Goal: Task Accomplishment & Management: Manage account settings

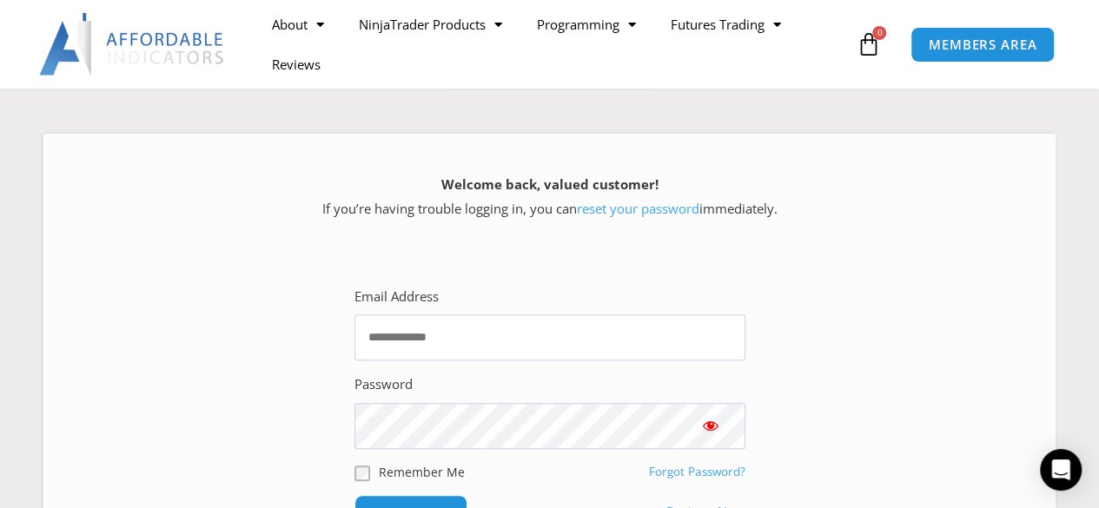
scroll to position [337, 0]
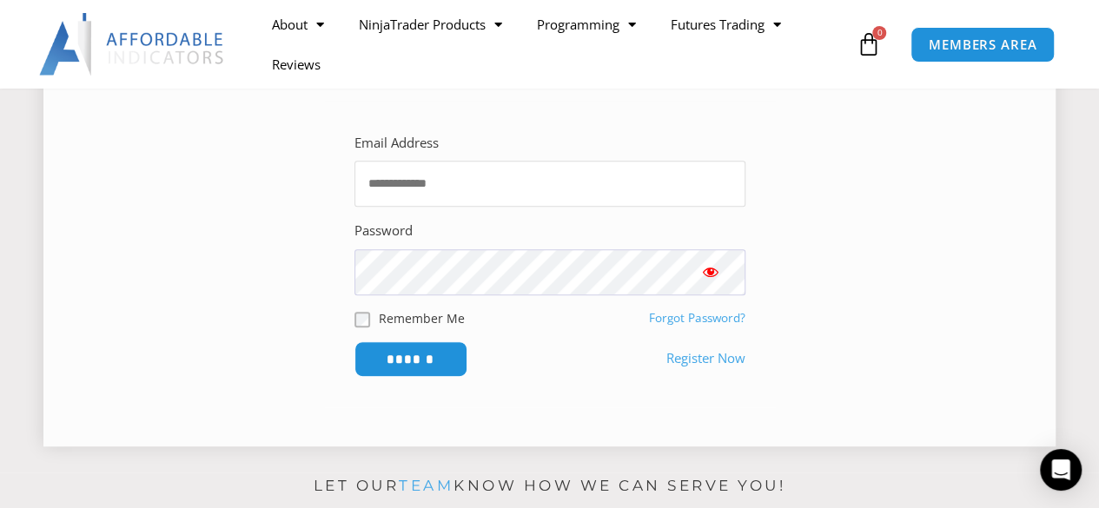
click at [626, 198] on input "Email Address" at bounding box center [550, 184] width 391 height 46
type input "**********"
click at [355, 342] on input "******" at bounding box center [411, 360] width 113 height 36
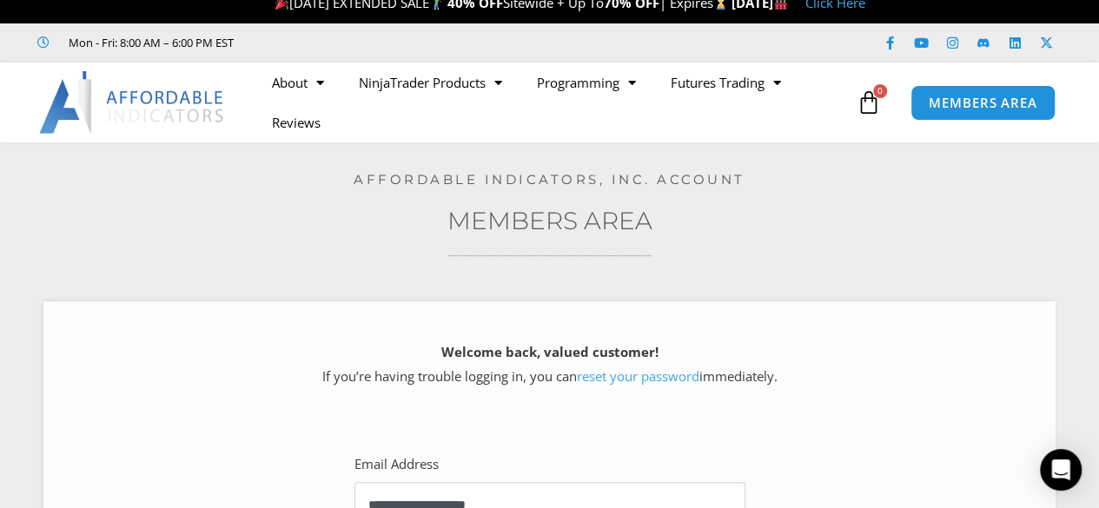
scroll to position [0, 0]
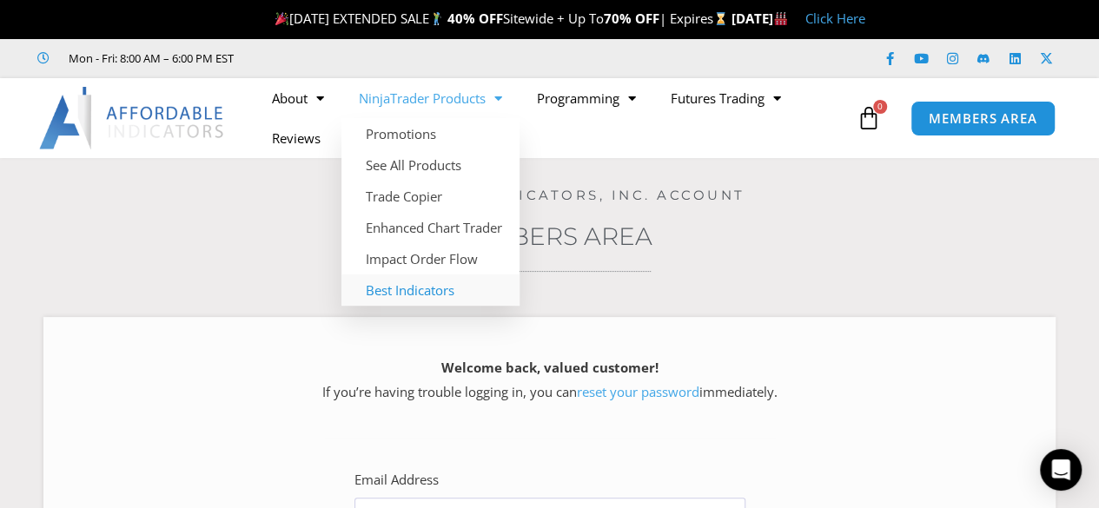
click at [435, 289] on link "Best Indicators" at bounding box center [431, 290] width 178 height 31
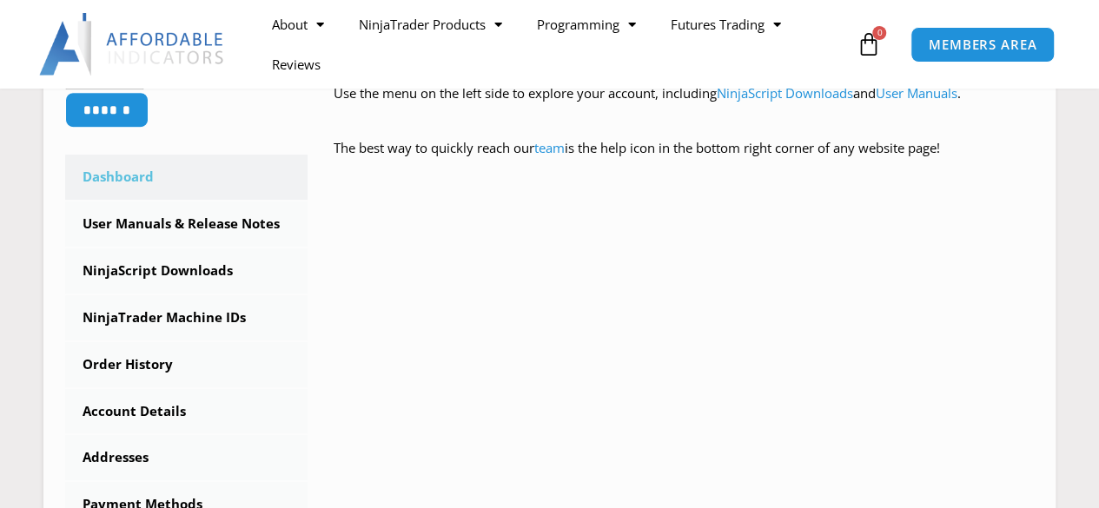
scroll to position [465, 0]
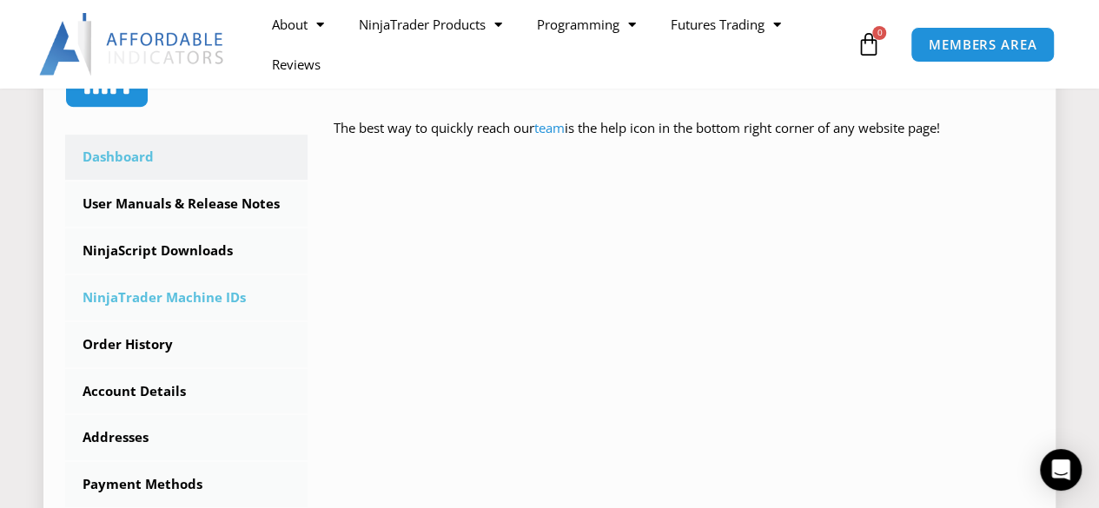
click at [158, 297] on link "NinjaTrader Machine IDs" at bounding box center [186, 297] width 242 height 45
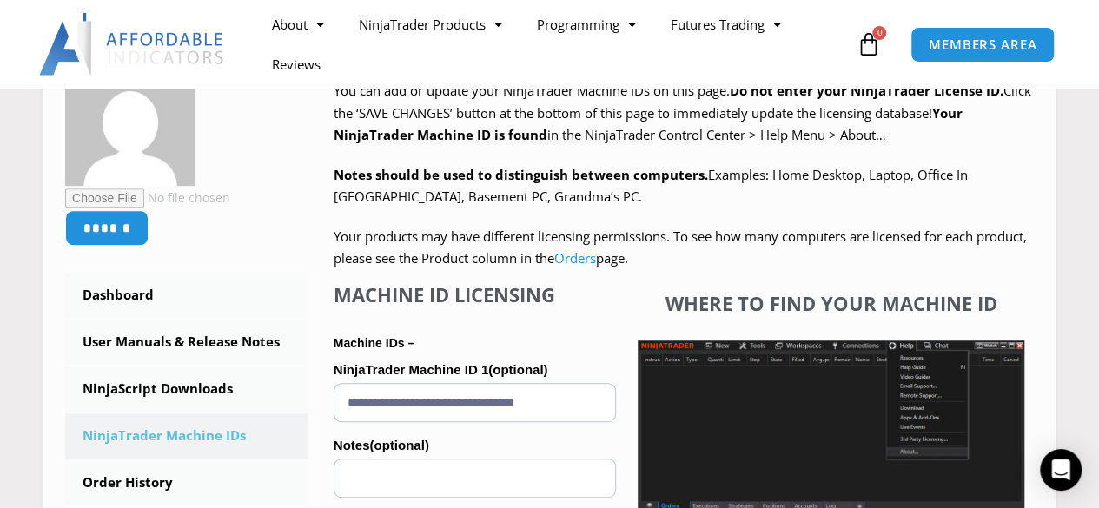
scroll to position [315, 0]
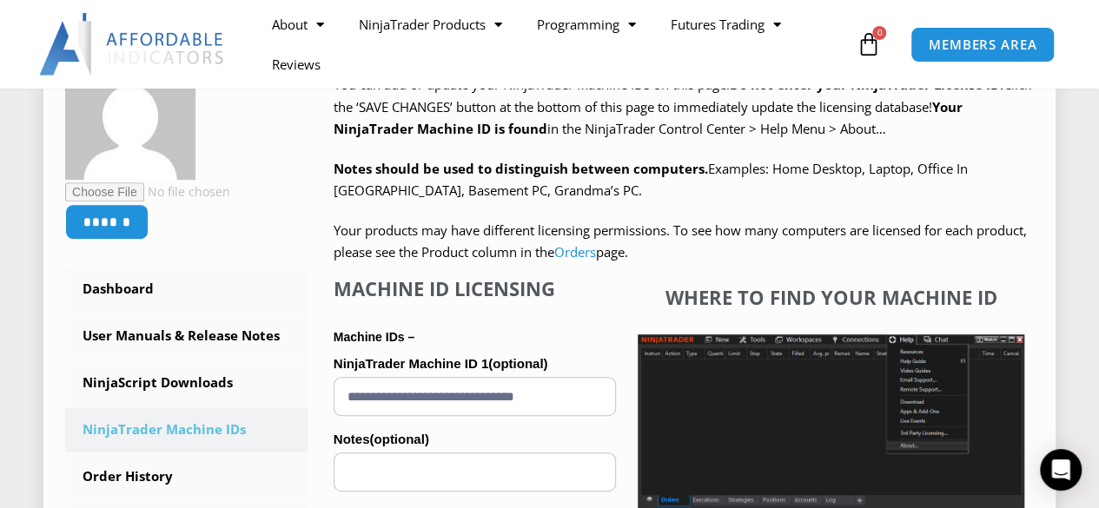
click at [530, 435] on label "Notes (optional)" at bounding box center [475, 440] width 282 height 26
click at [530, 453] on input "Notes (optional)" at bounding box center [475, 472] width 282 height 39
click at [527, 390] on input "**********" at bounding box center [475, 396] width 282 height 39
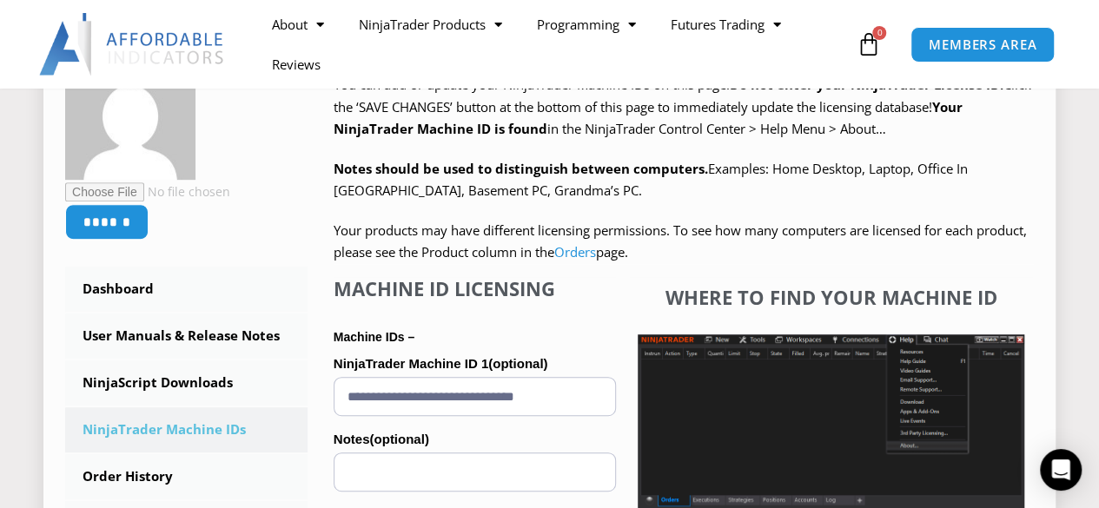
paste input "text"
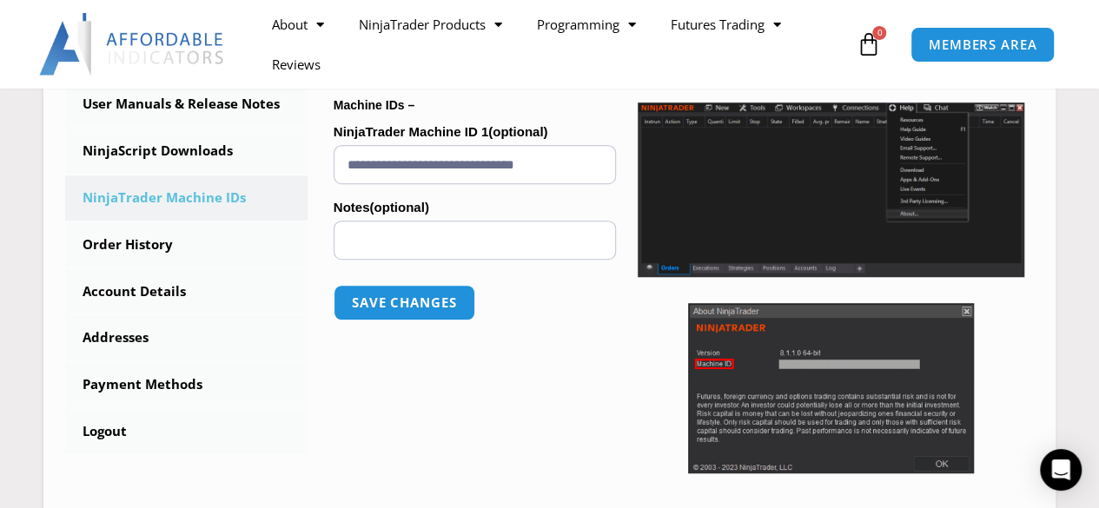
scroll to position [570, 0]
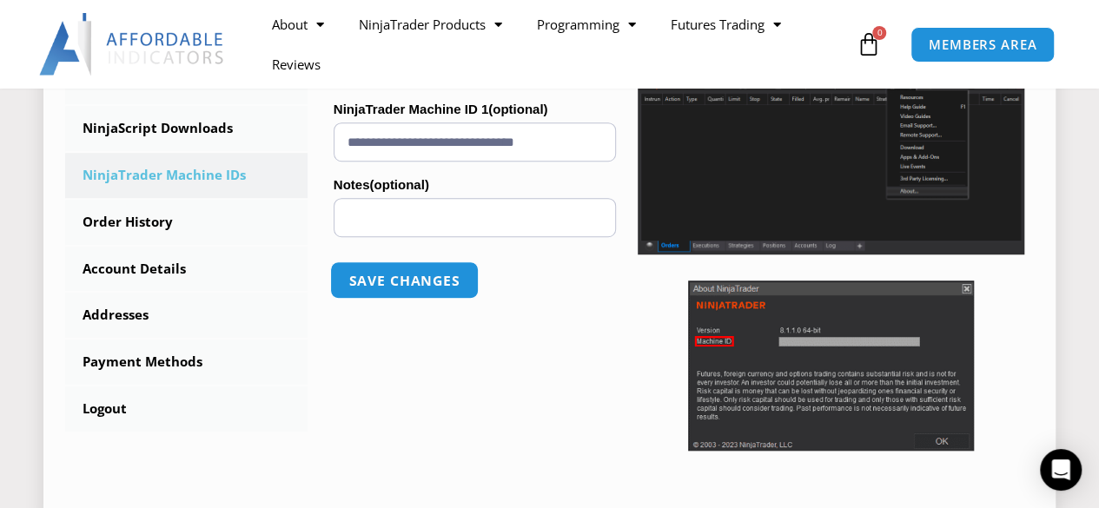
type input "**********"
click at [376, 279] on button "Save changes" at bounding box center [404, 280] width 149 height 37
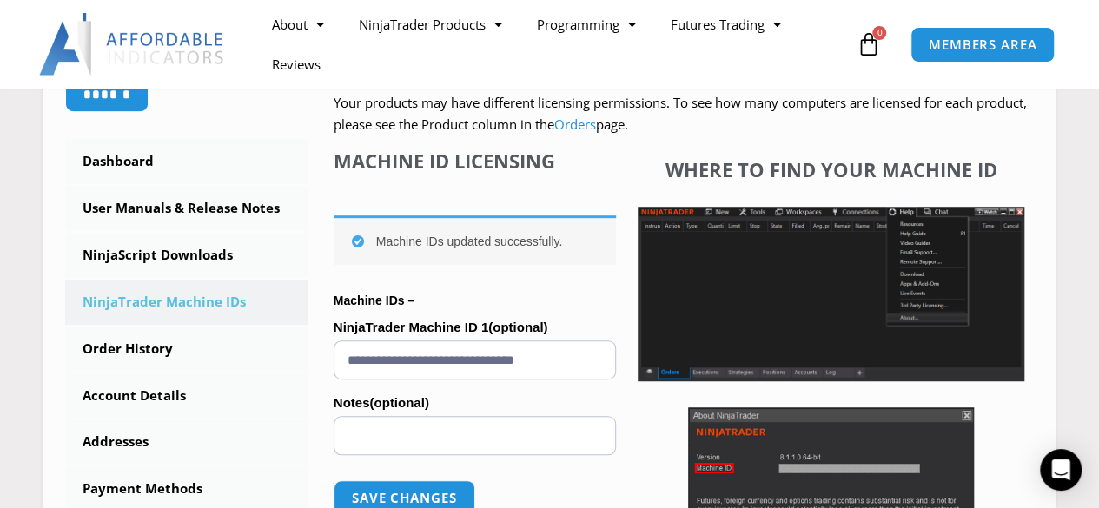
scroll to position [417, 0]
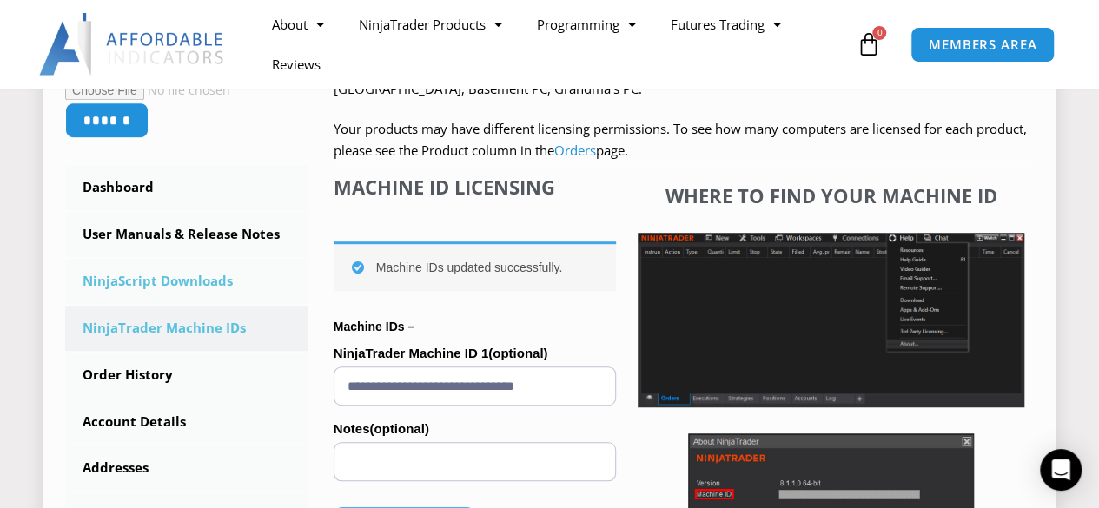
click at [183, 281] on link "NinjaScript Downloads" at bounding box center [186, 281] width 242 height 45
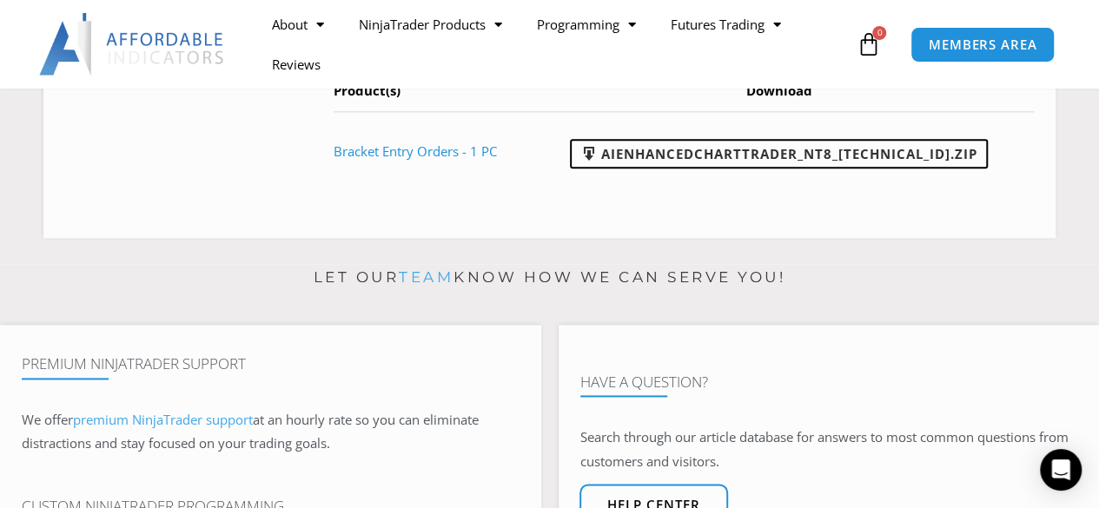
scroll to position [1022, 0]
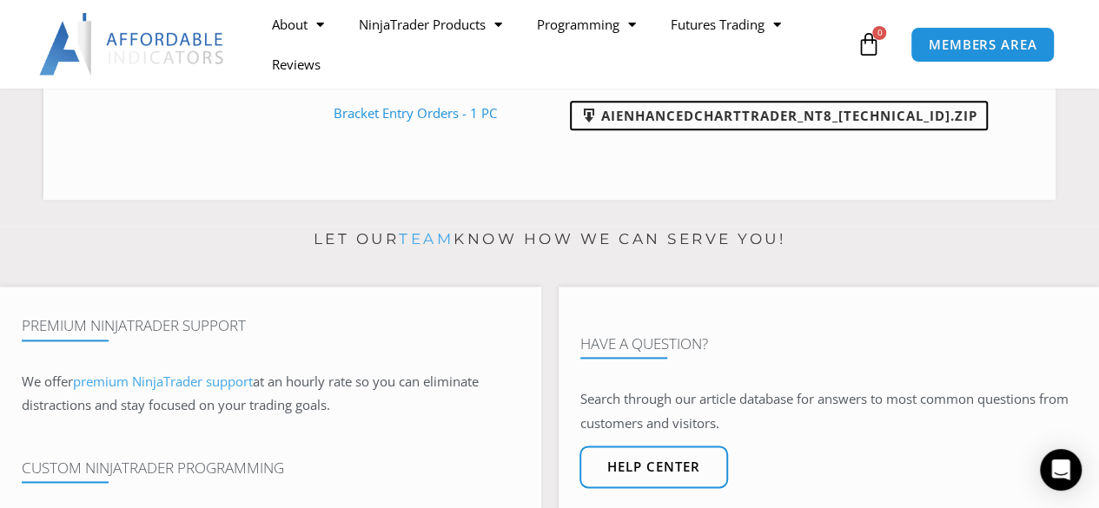
drag, startPoint x: 1107, startPoint y: 103, endPoint x: 1111, endPoint y: 289, distance: 186.0
click at [1098, 289] on html "Skip to content [DATE] EXTENDED SALE 40% OFF Sitewide + Up To 70% OFF | Expires…" at bounding box center [549, 256] width 1099 height 2557
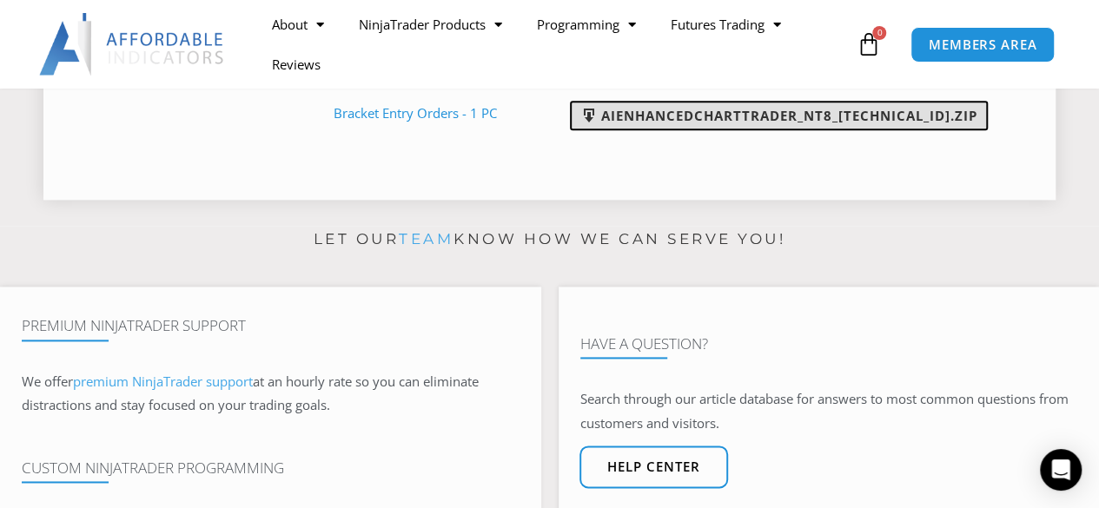
click at [786, 130] on link "AIEnhancedChartTrader_NT8_[TECHNICAL_ID].zip" at bounding box center [779, 116] width 418 height 30
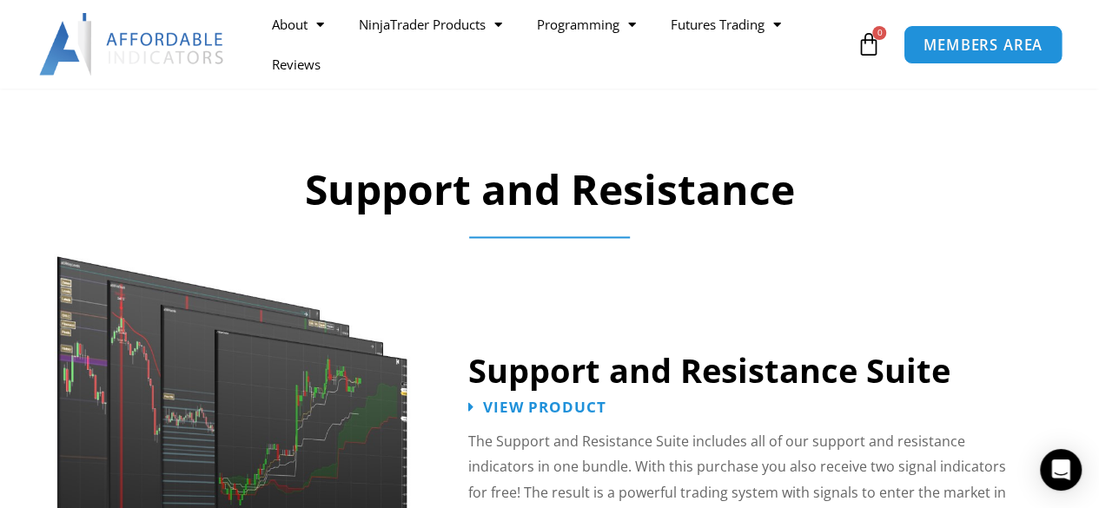
scroll to position [328, 0]
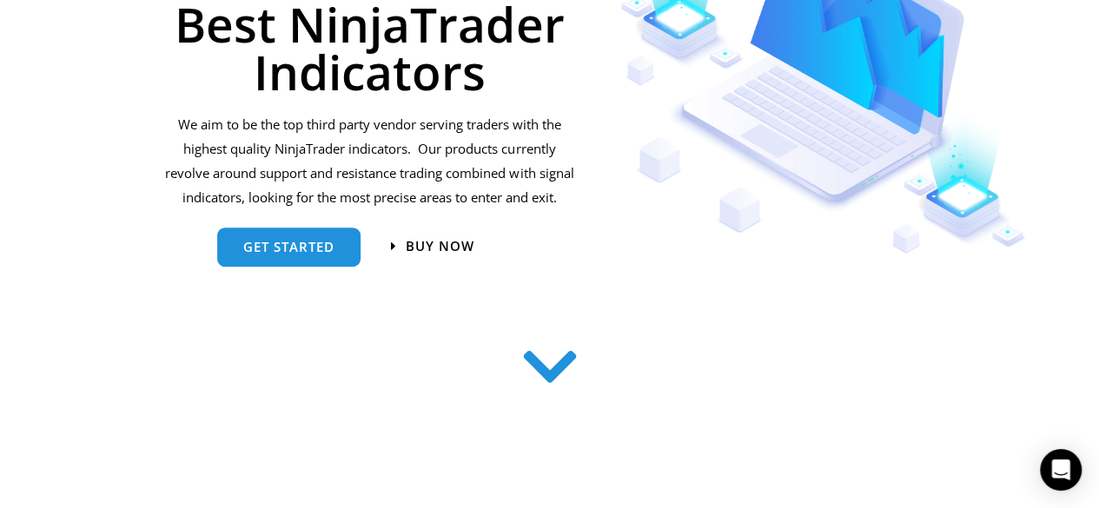
drag, startPoint x: 1106, startPoint y: 46, endPoint x: 1004, endPoint y: 41, distance: 102.7
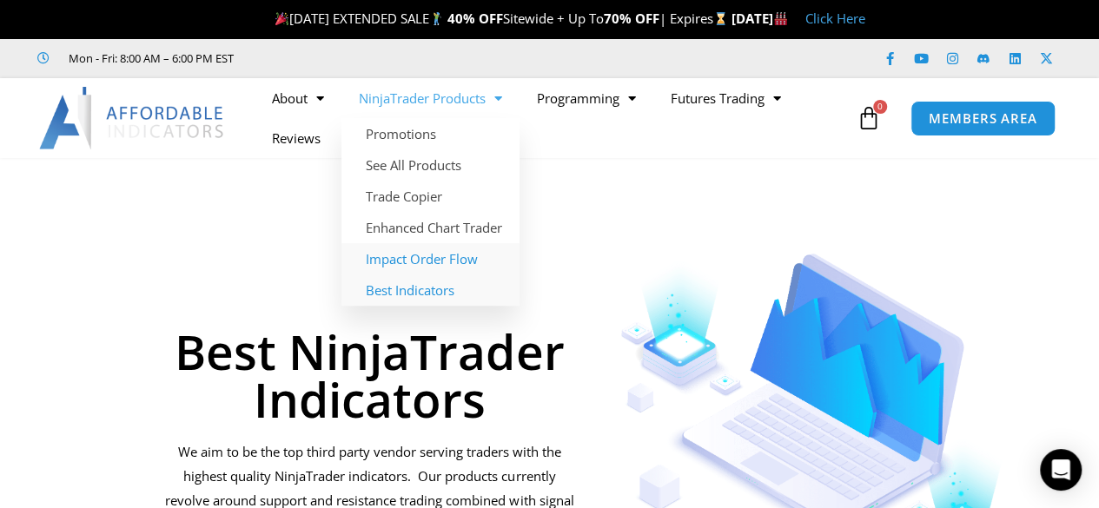
click at [429, 262] on link "Impact Order Flow" at bounding box center [431, 258] width 178 height 31
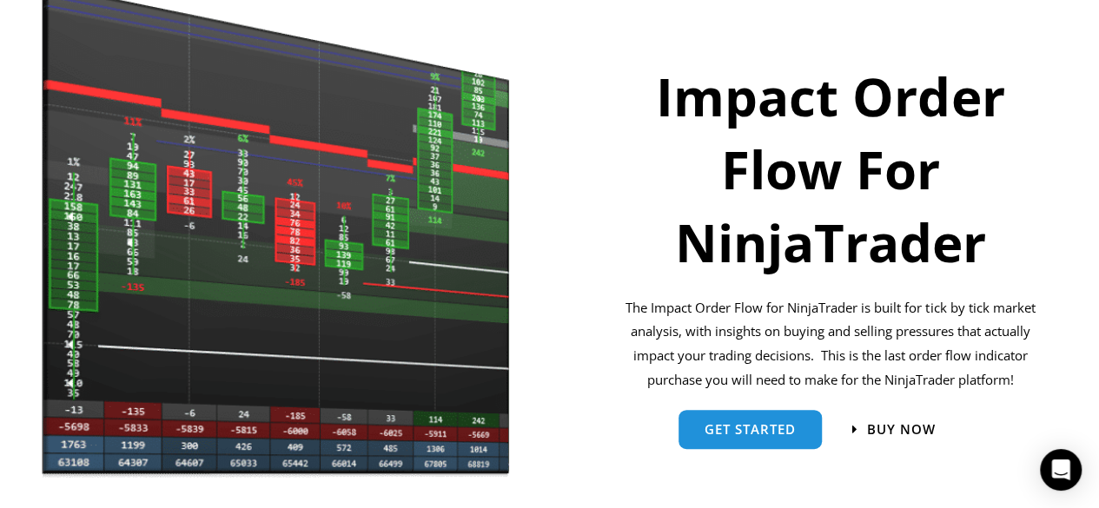
scroll to position [20, 0]
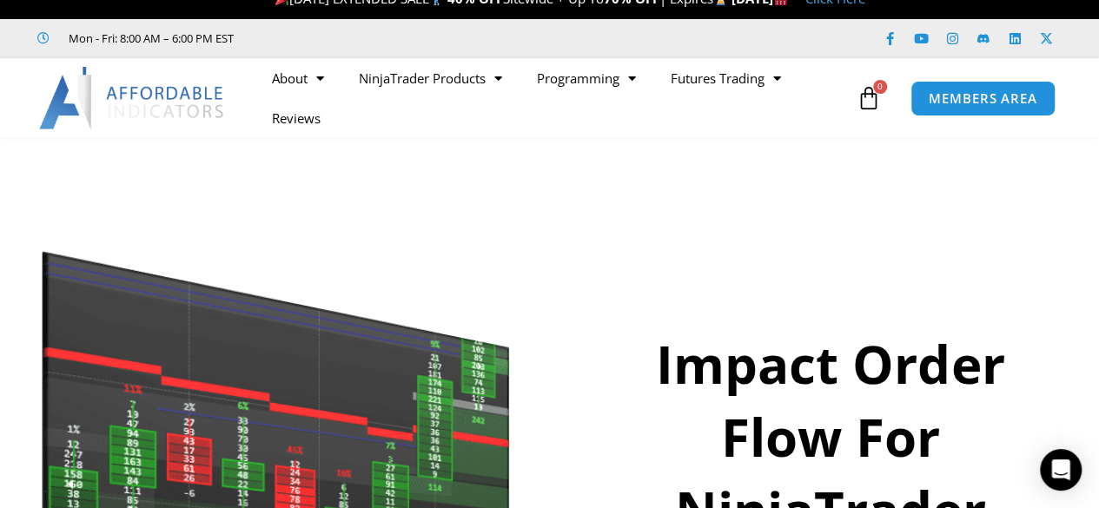
drag, startPoint x: 1106, startPoint y: 37, endPoint x: 1085, endPoint y: 37, distance: 20.9
